Goal: Task Accomplishment & Management: Use online tool/utility

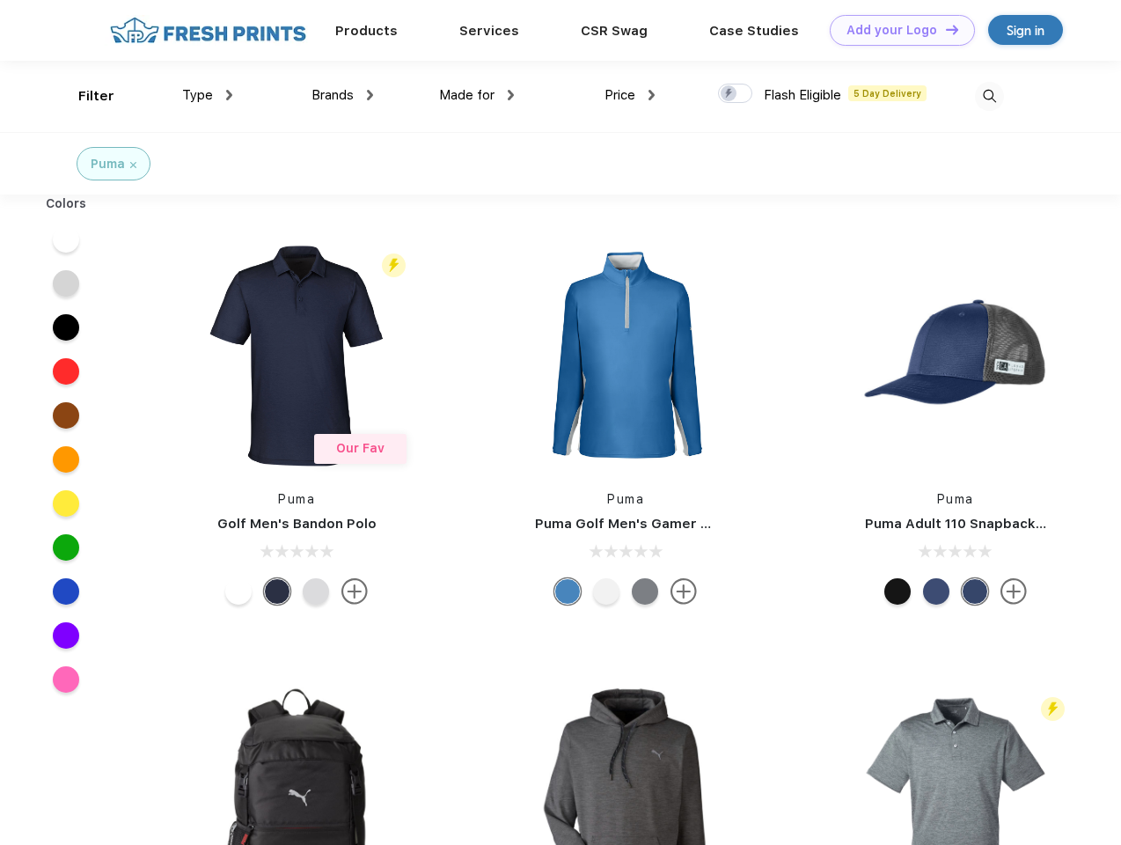
scroll to position [1, 0]
click at [896, 30] on link "Add your Logo Design Tool" at bounding box center [902, 30] width 145 height 31
click at [0, 0] on div "Design Tool" at bounding box center [0, 0] width 0 height 0
click at [944, 29] on link "Add your Logo Design Tool" at bounding box center [902, 30] width 145 height 31
click at [84, 96] on div "Filter" at bounding box center [96, 96] width 36 height 20
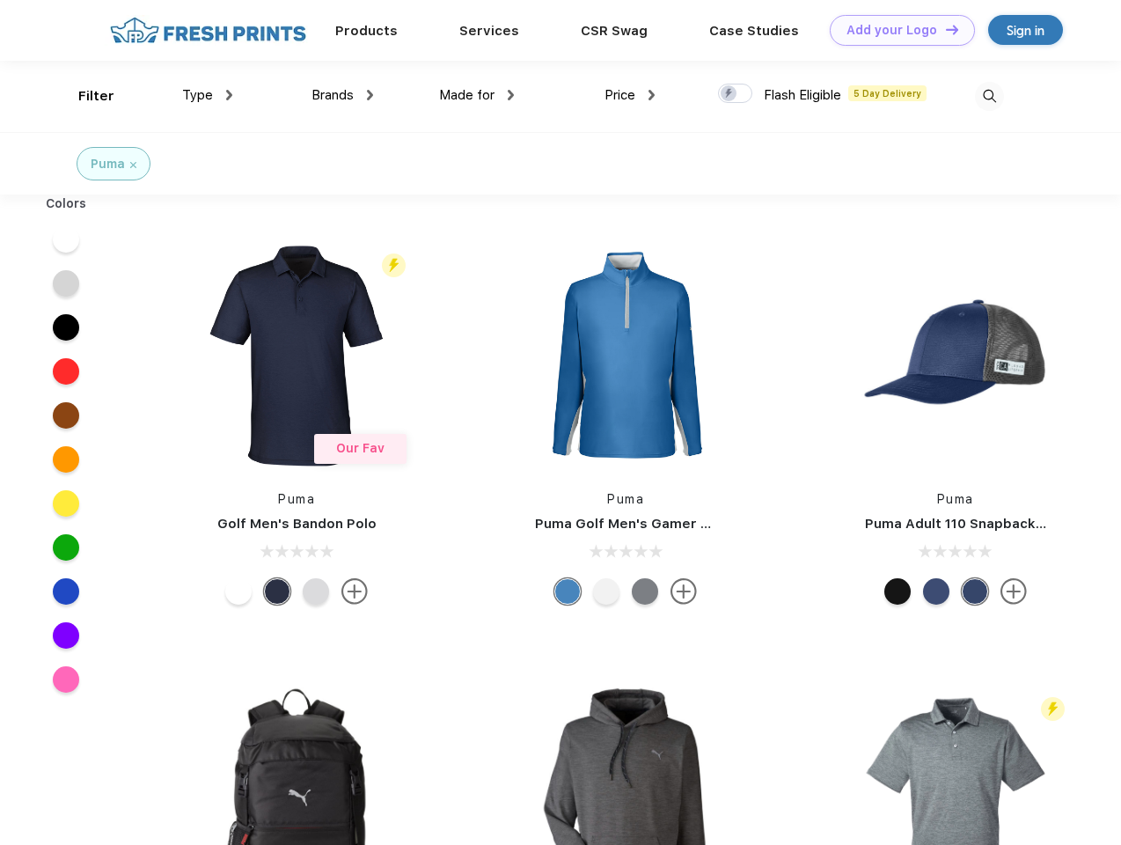
click at [208, 95] on span "Type" at bounding box center [197, 95] width 31 height 16
click at [342, 95] on span "Brands" at bounding box center [333, 95] width 42 height 16
click at [477, 95] on span "Made for" at bounding box center [466, 95] width 55 height 16
click at [630, 95] on span "Price" at bounding box center [620, 95] width 31 height 16
click at [736, 94] on div at bounding box center [735, 93] width 34 height 19
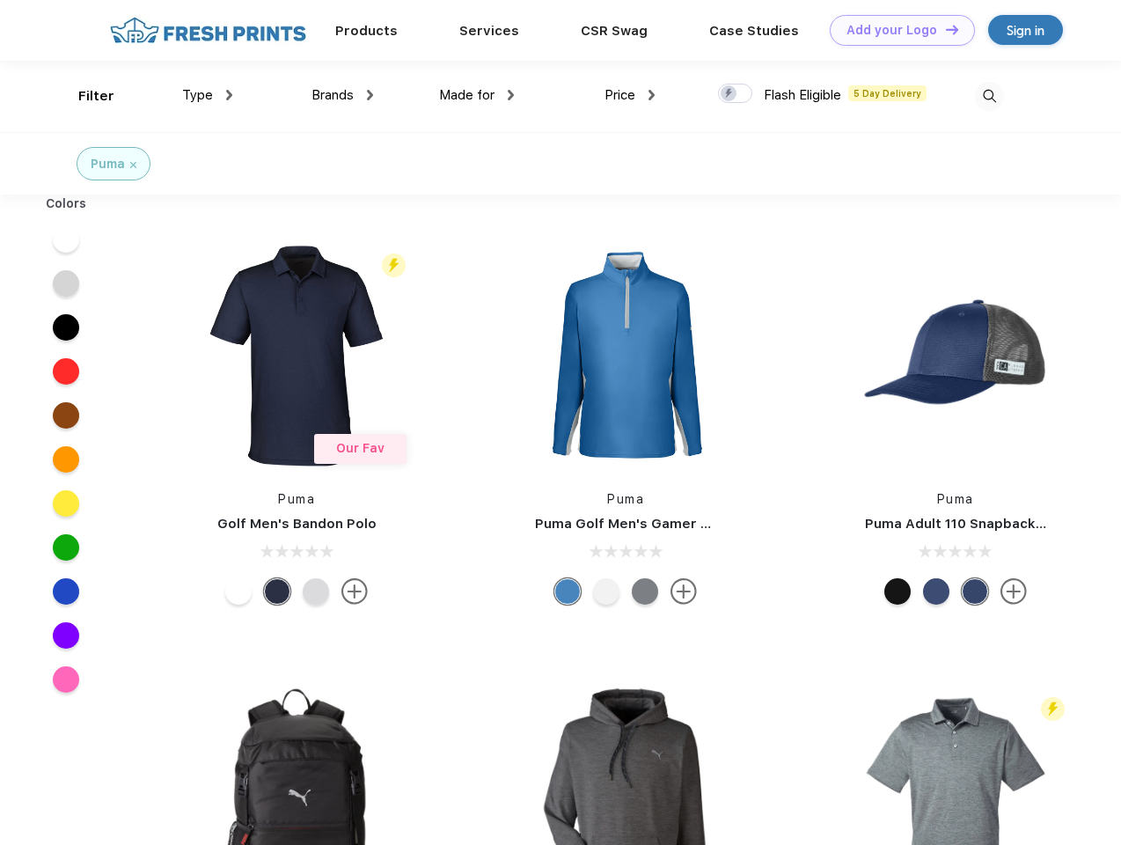
click at [729, 94] on input "checkbox" at bounding box center [723, 88] width 11 height 11
click at [989, 96] on img at bounding box center [989, 96] width 29 height 29
